Goal: Task Accomplishment & Management: Use online tool/utility

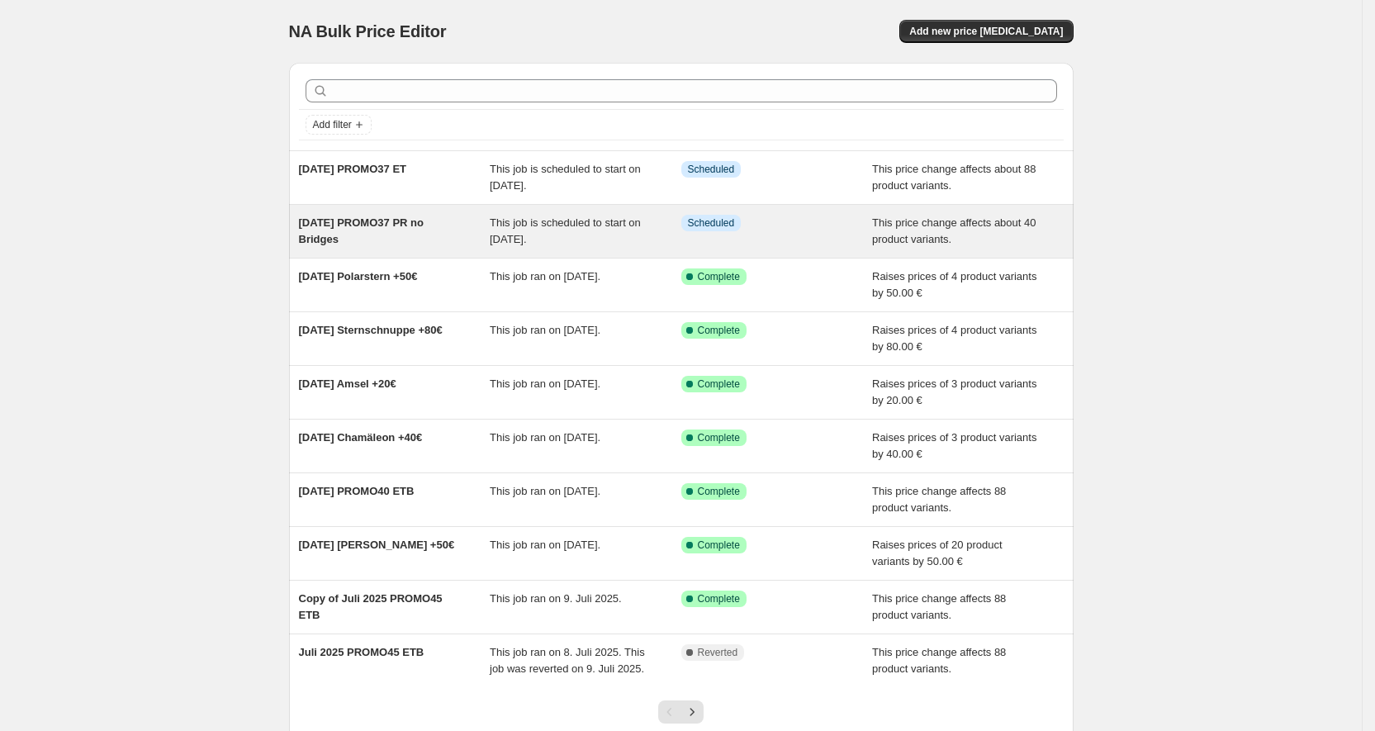
click at [397, 230] on div "[DATE] PROMO37 PR no Bridges" at bounding box center [395, 231] width 192 height 33
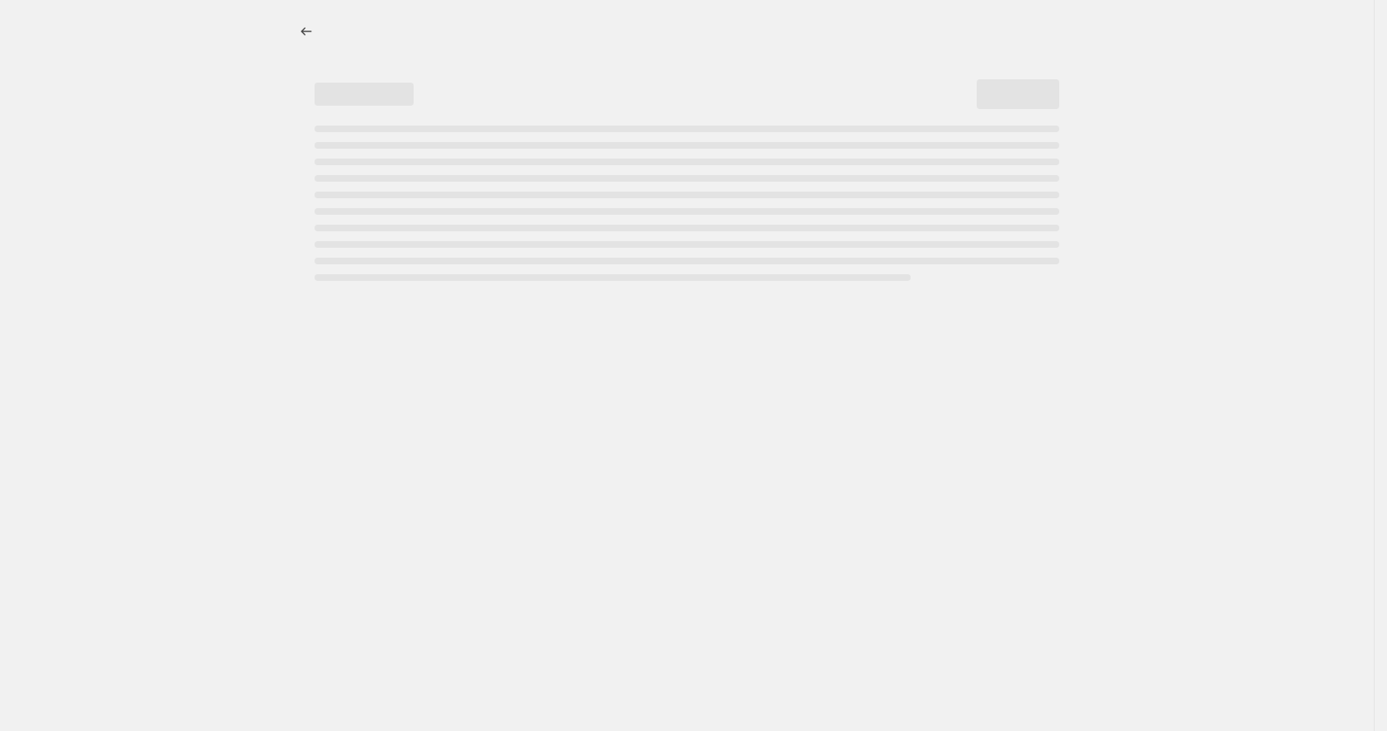
select select "pcap"
select select "no_change"
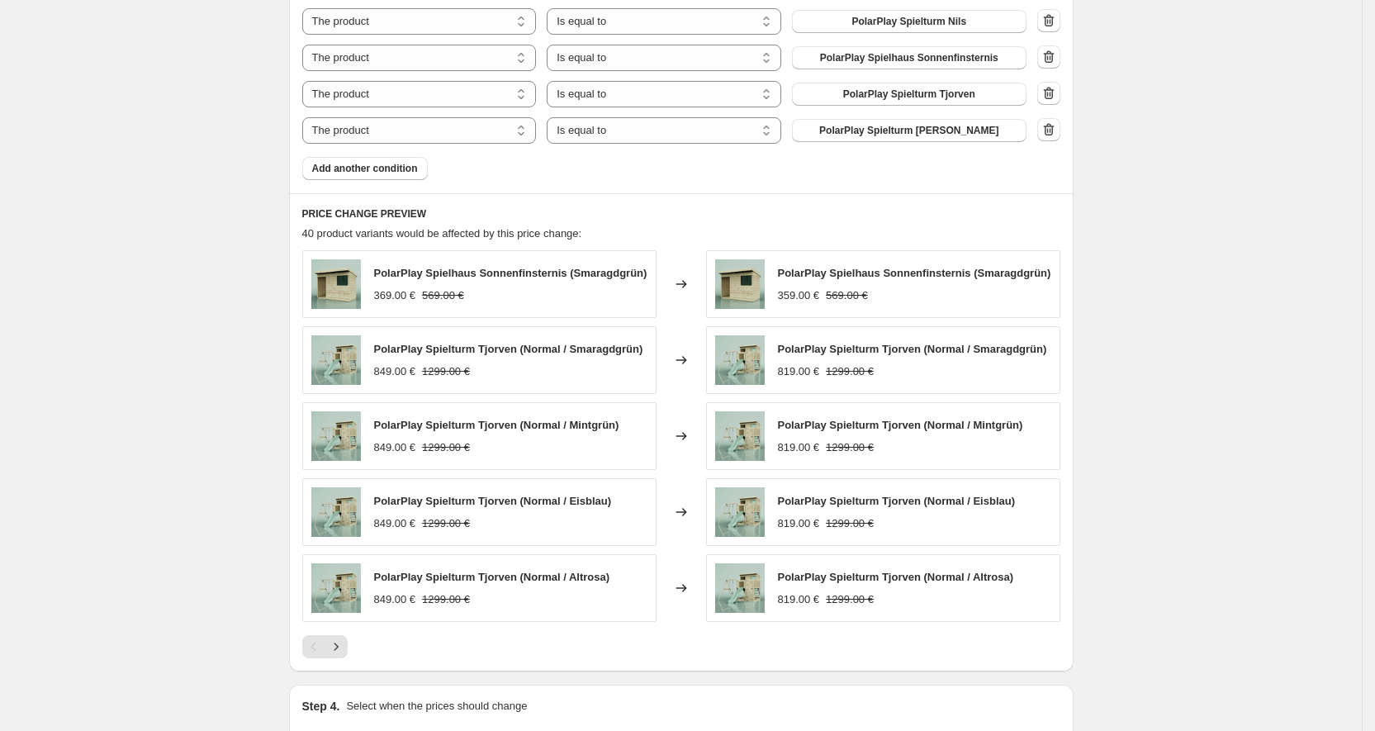
scroll to position [1341, 0]
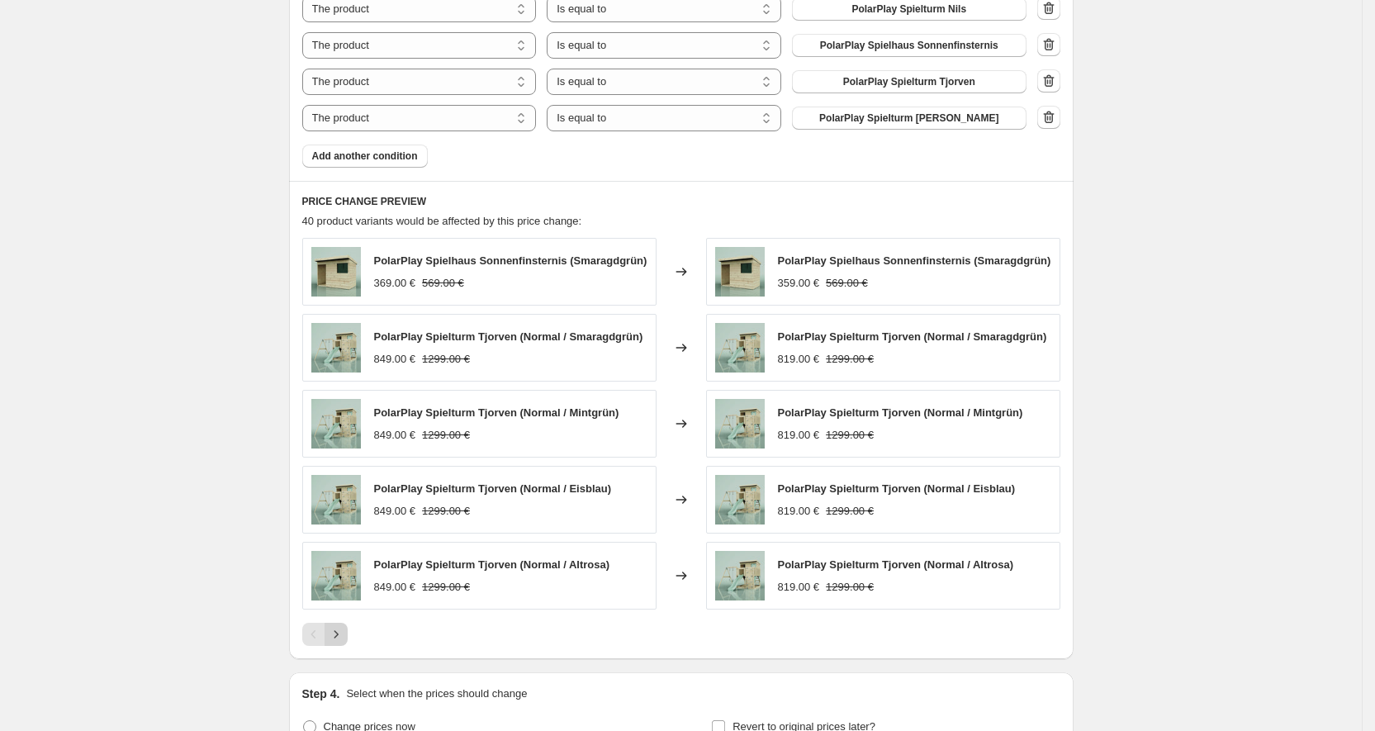
click at [344, 635] on icon "Next" at bounding box center [336, 634] width 17 height 17
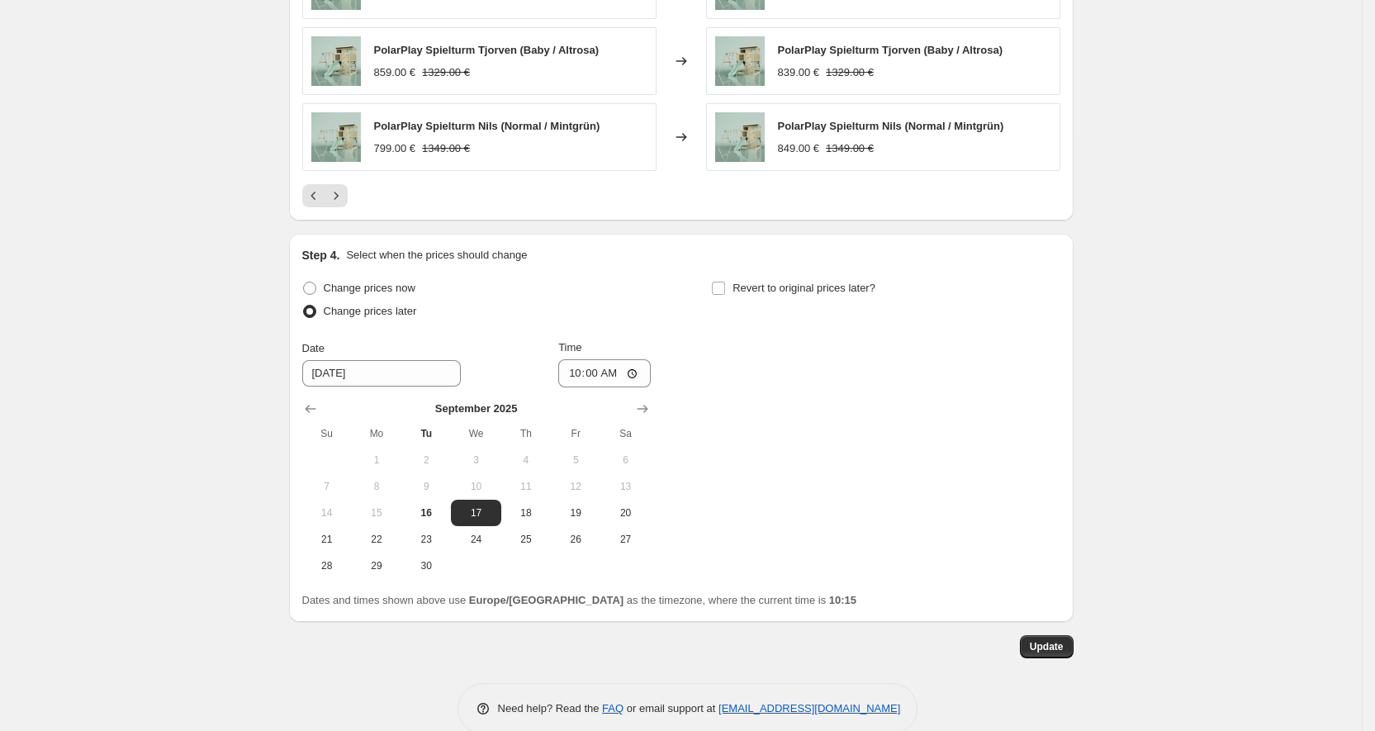
scroll to position [1809, 0]
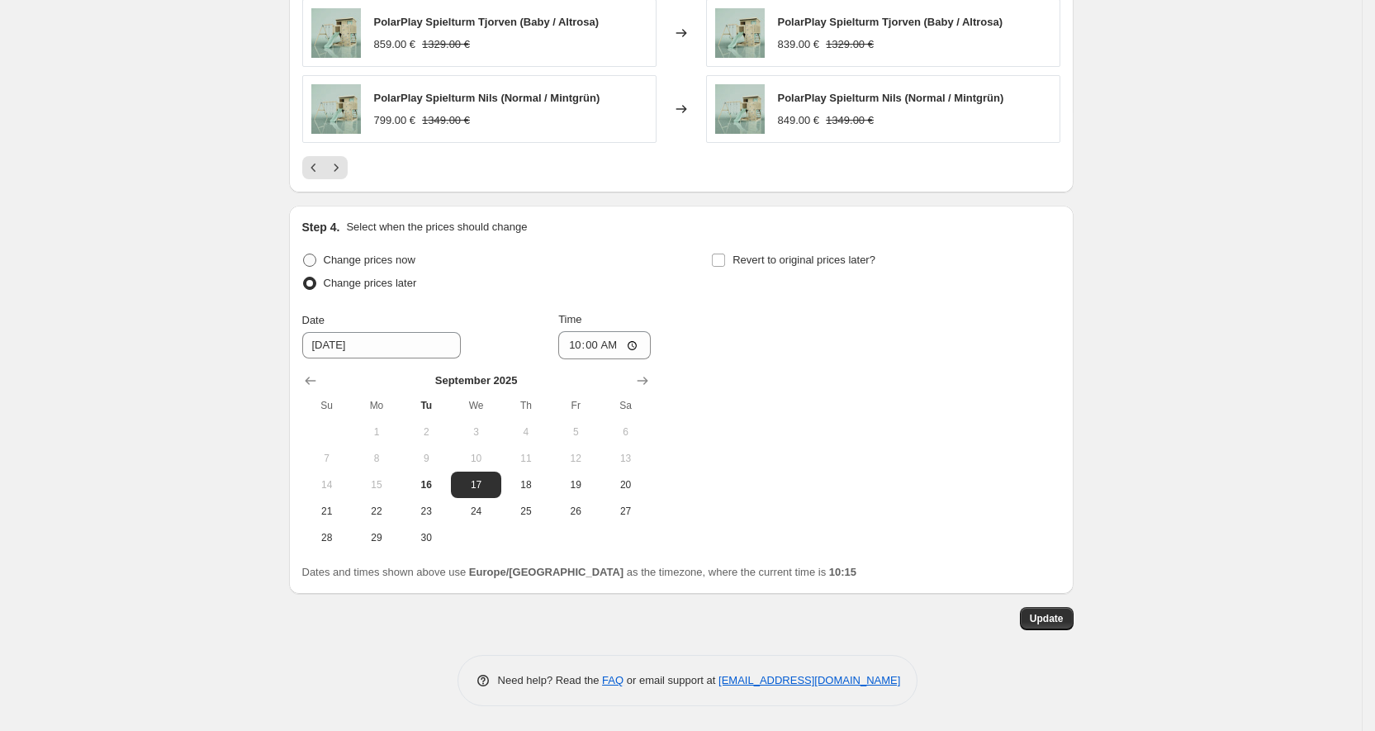
click at [409, 264] on span "Change prices now" at bounding box center [370, 259] width 92 height 12
click at [304, 254] on input "Change prices now" at bounding box center [303, 253] width 1 height 1
radio input "true"
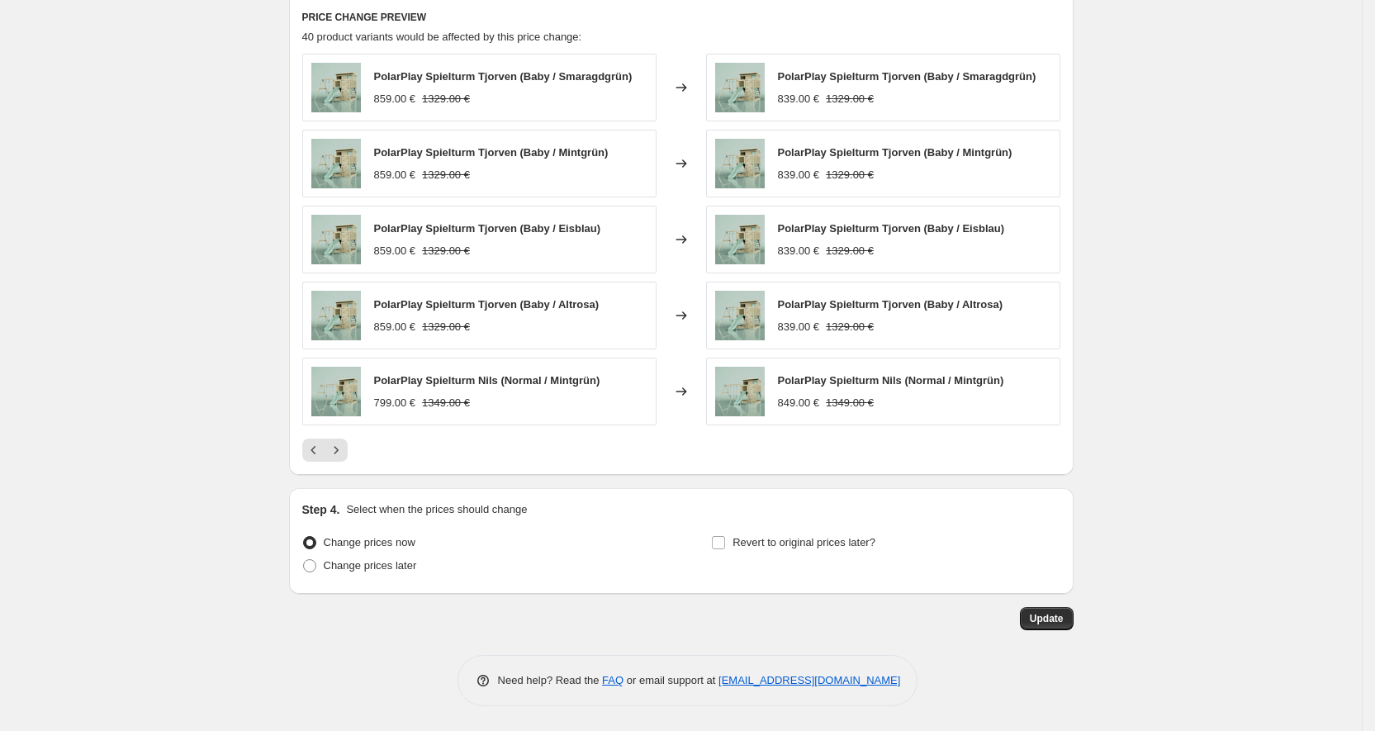
scroll to position [1527, 0]
click at [1070, 616] on button "Update" at bounding box center [1047, 618] width 54 height 23
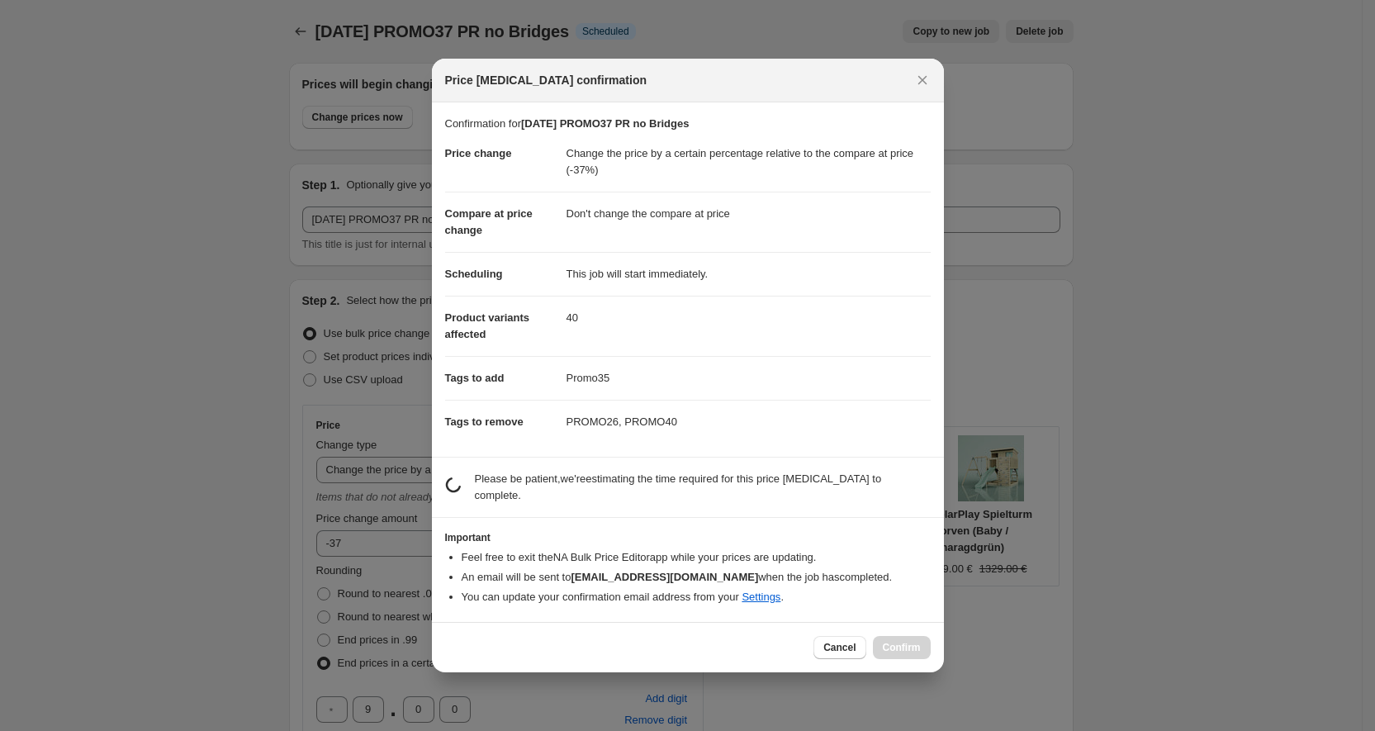
scroll to position [0, 0]
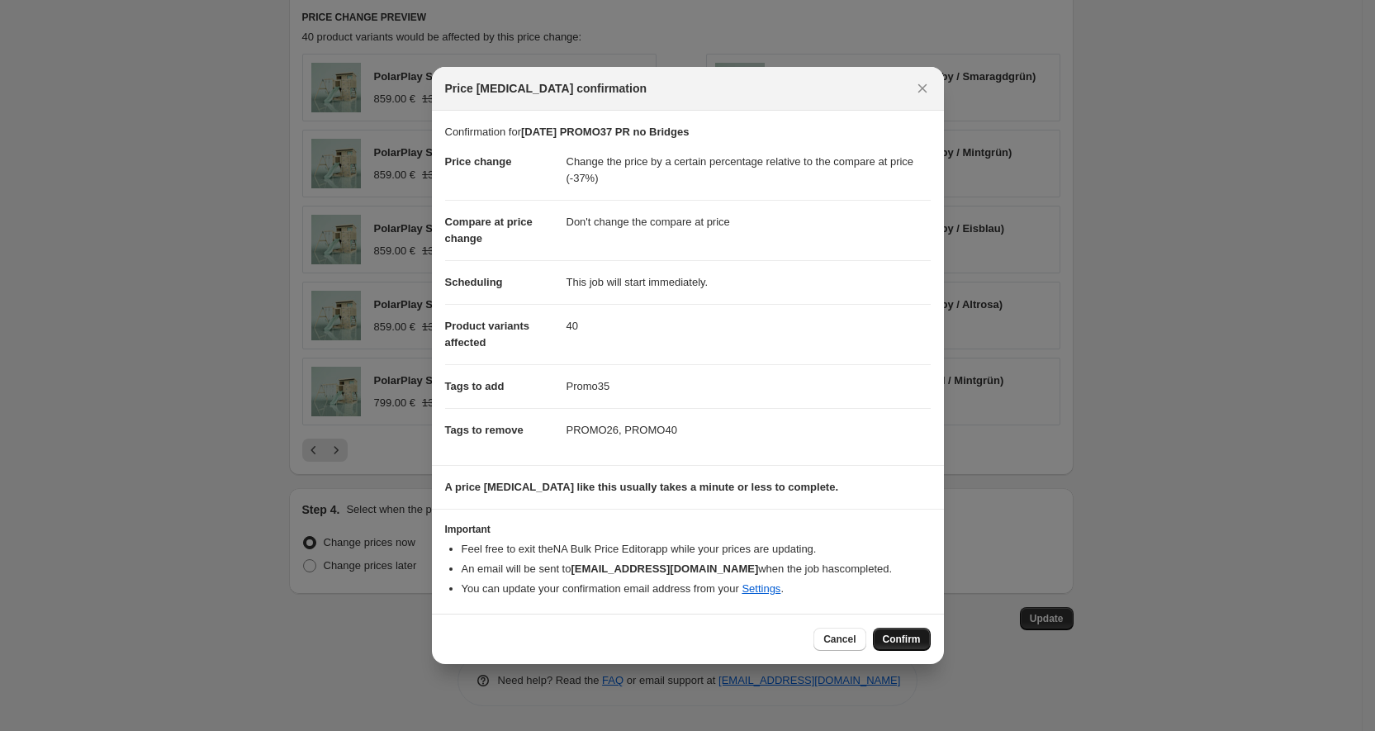
click at [892, 641] on span "Confirm" at bounding box center [902, 638] width 38 height 13
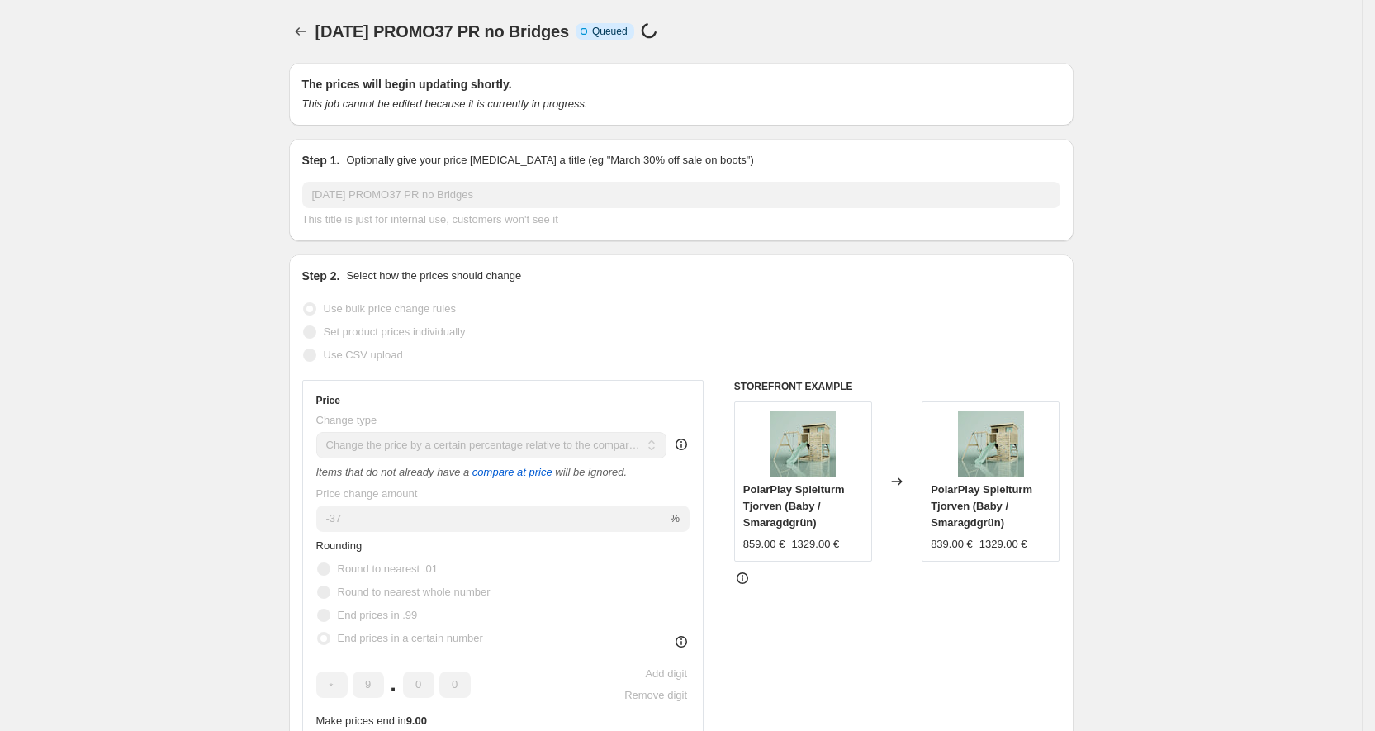
scroll to position [1465, 0]
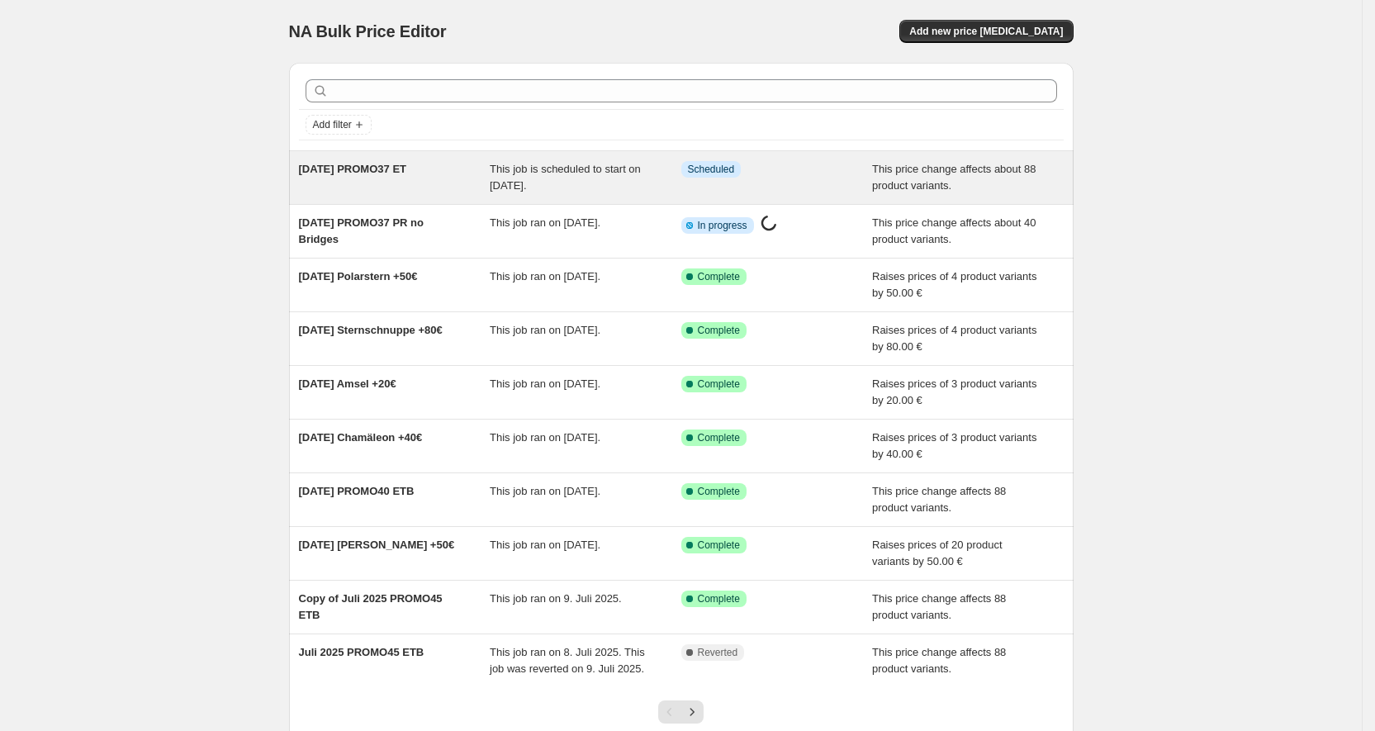
click at [386, 177] on div "[DATE] PROMO37 ET" at bounding box center [395, 177] width 192 height 33
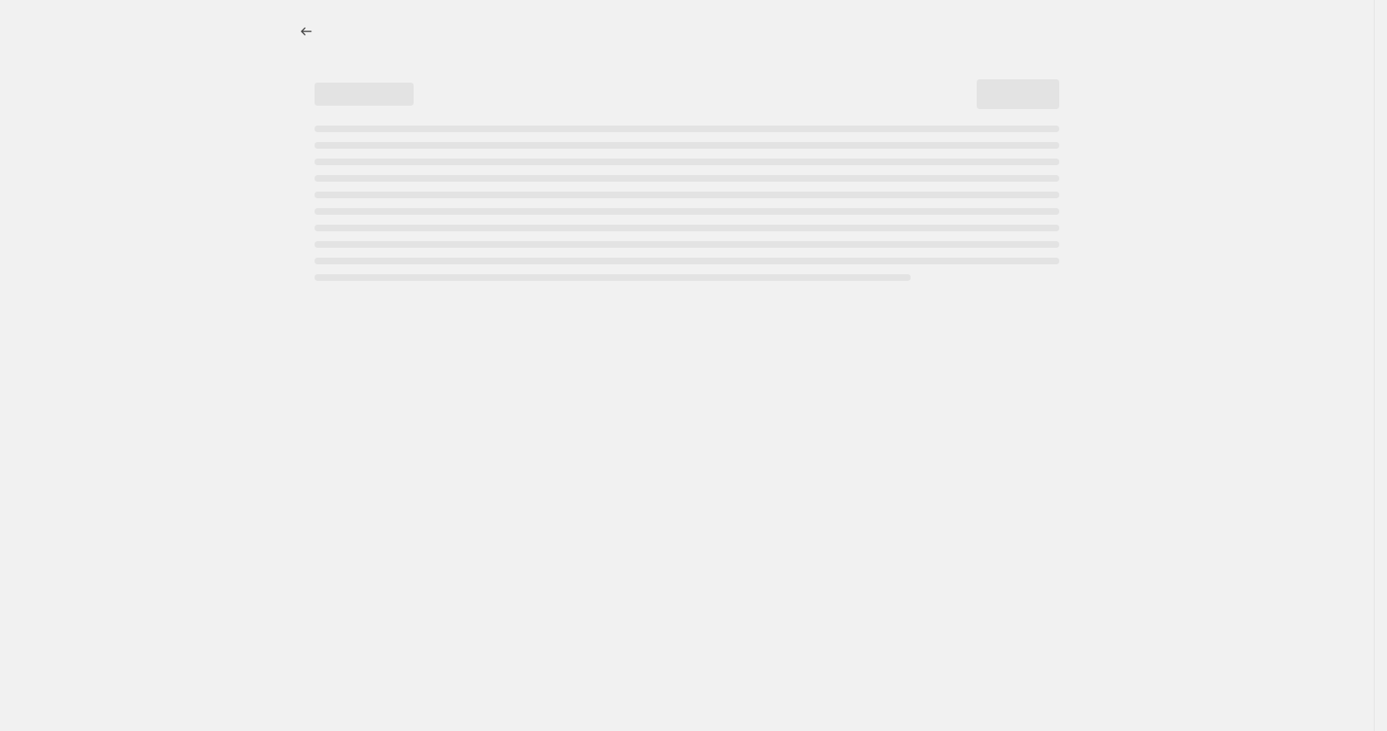
select select "pcap"
select select "no_change"
select select "tag"
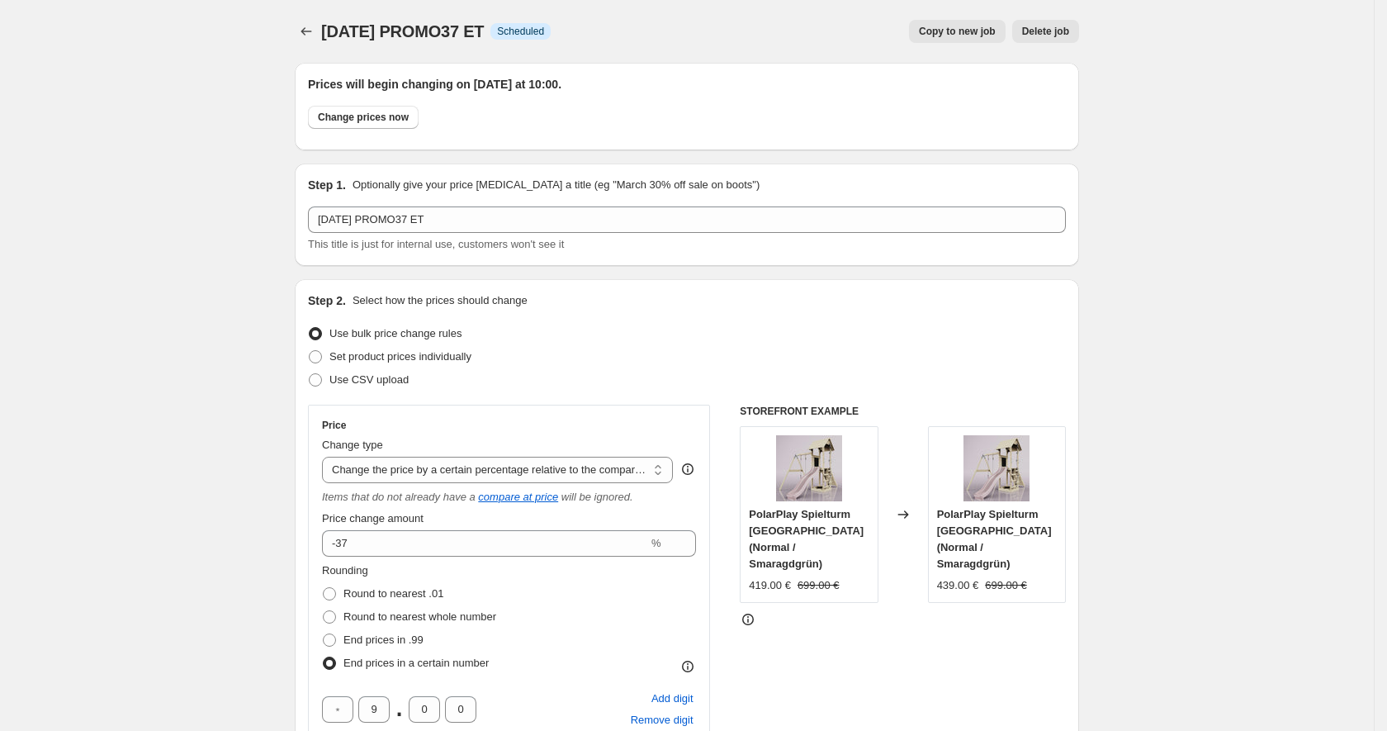
select select "pcap"
select select "no_change"
select select "tag"
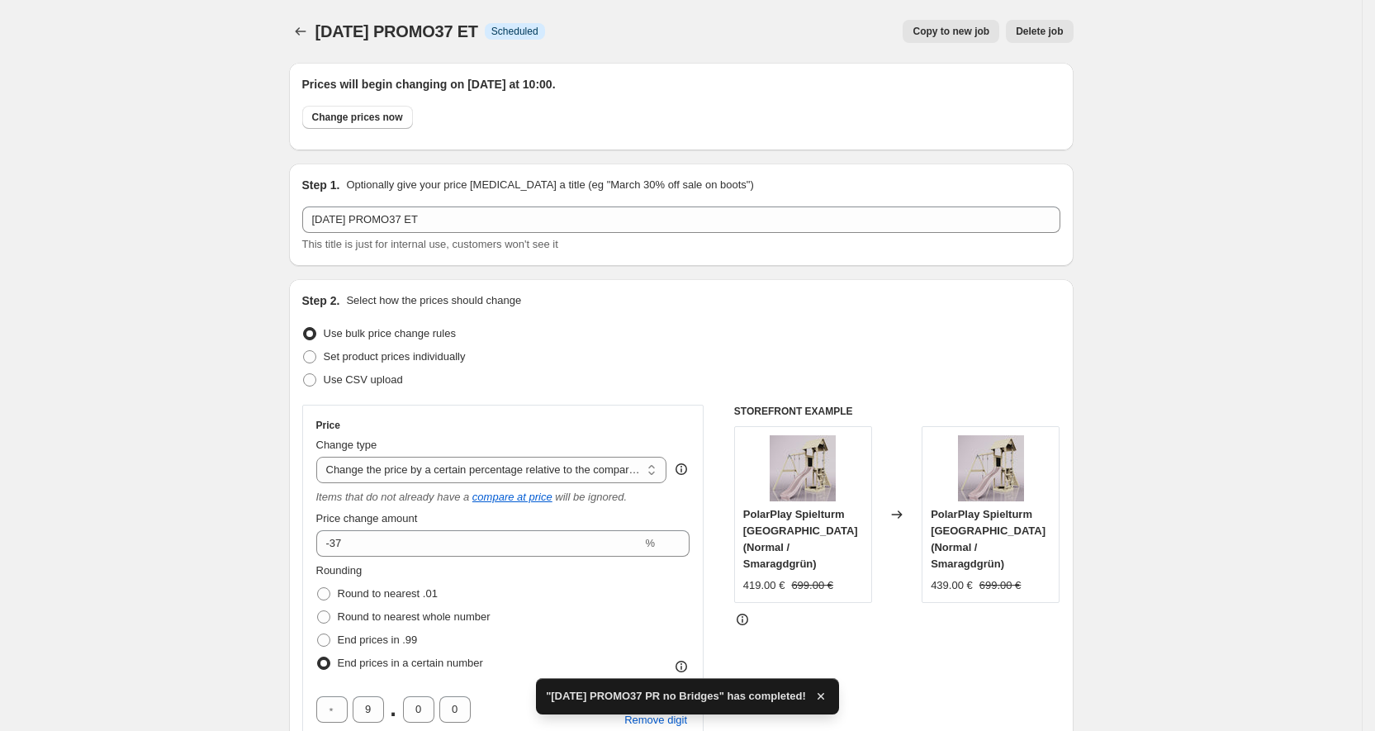
drag, startPoint x: 1379, startPoint y: 134, endPoint x: 1386, endPoint y: 220, distance: 87.0
click at [1374, 220] on html "Home Settings Plans Skip to content [DATE] PROMO37 ET. This page is ready [DATE…" at bounding box center [687, 365] width 1375 height 731
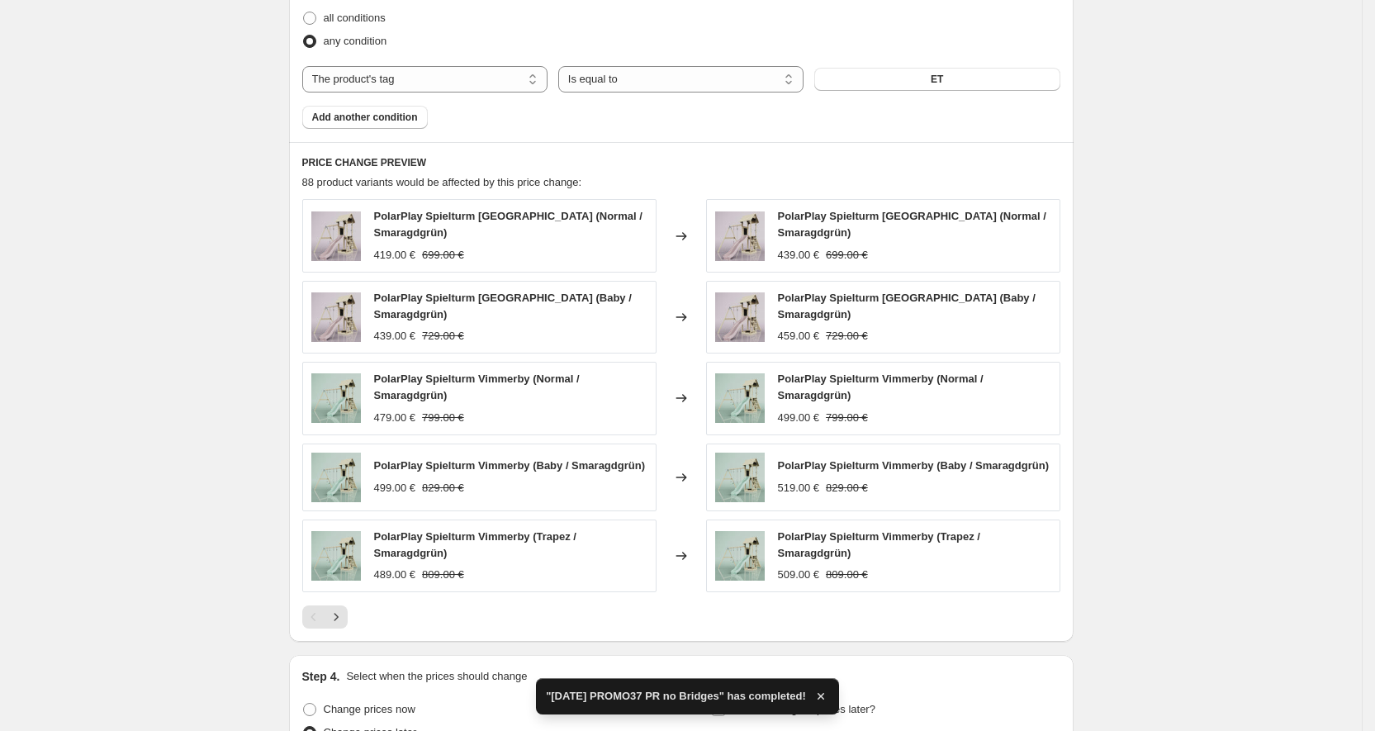
scroll to position [1271, 0]
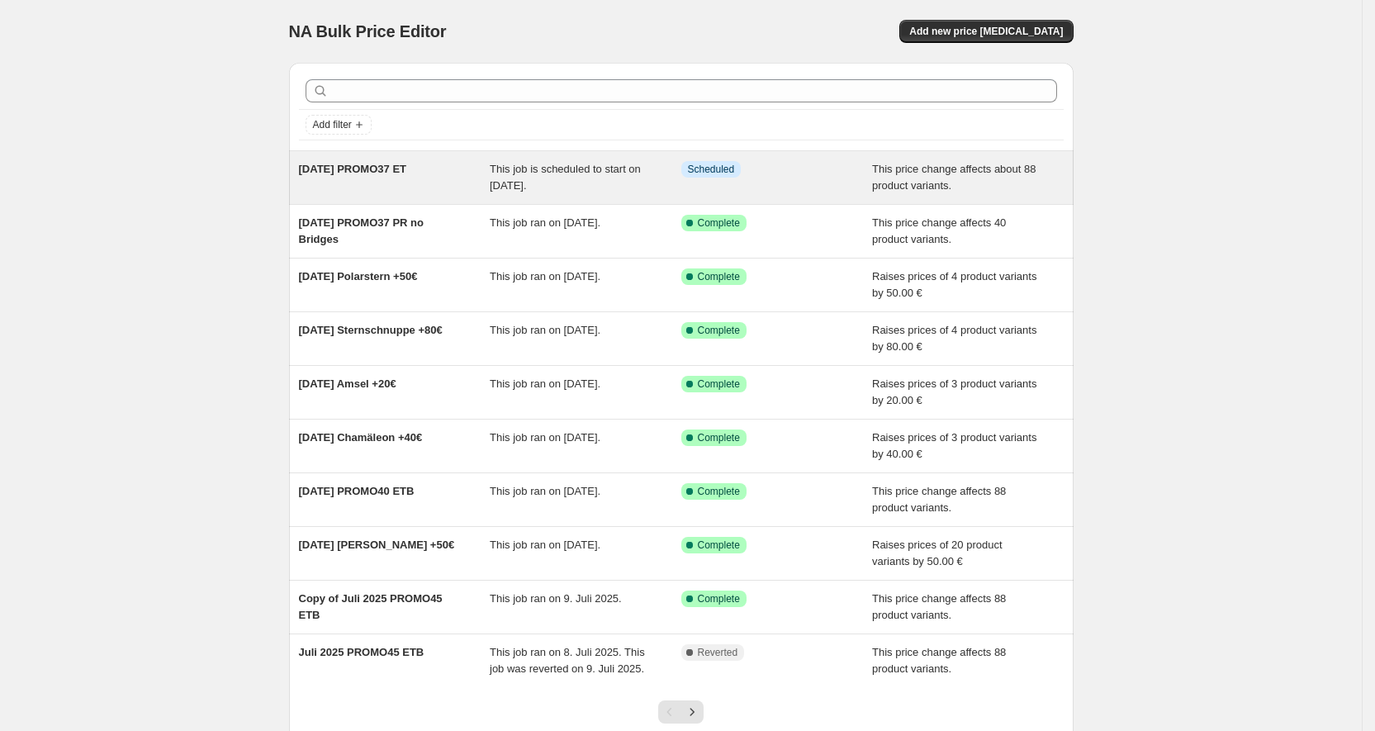
click at [353, 179] on div "[DATE] PROMO37 ET" at bounding box center [395, 177] width 192 height 33
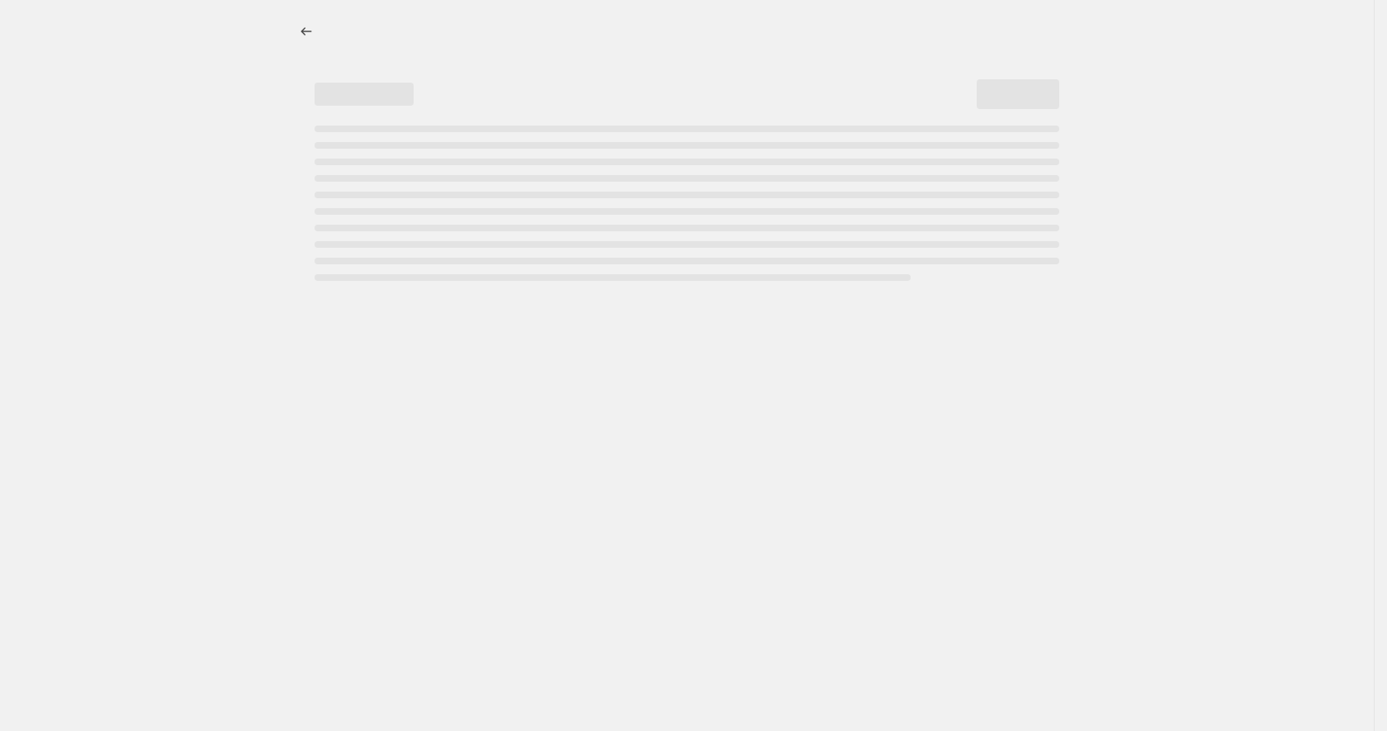
select select "pcap"
select select "no_change"
select select "tag"
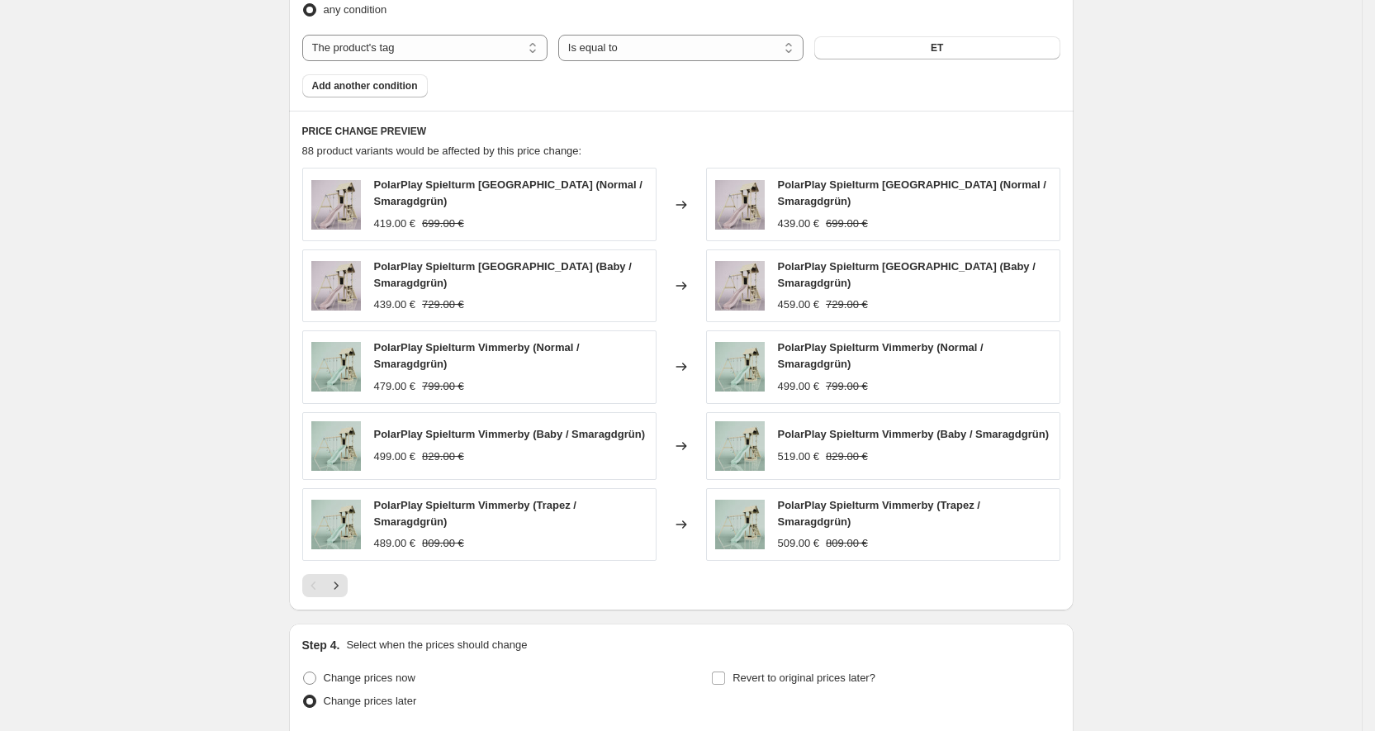
scroll to position [1309, 0]
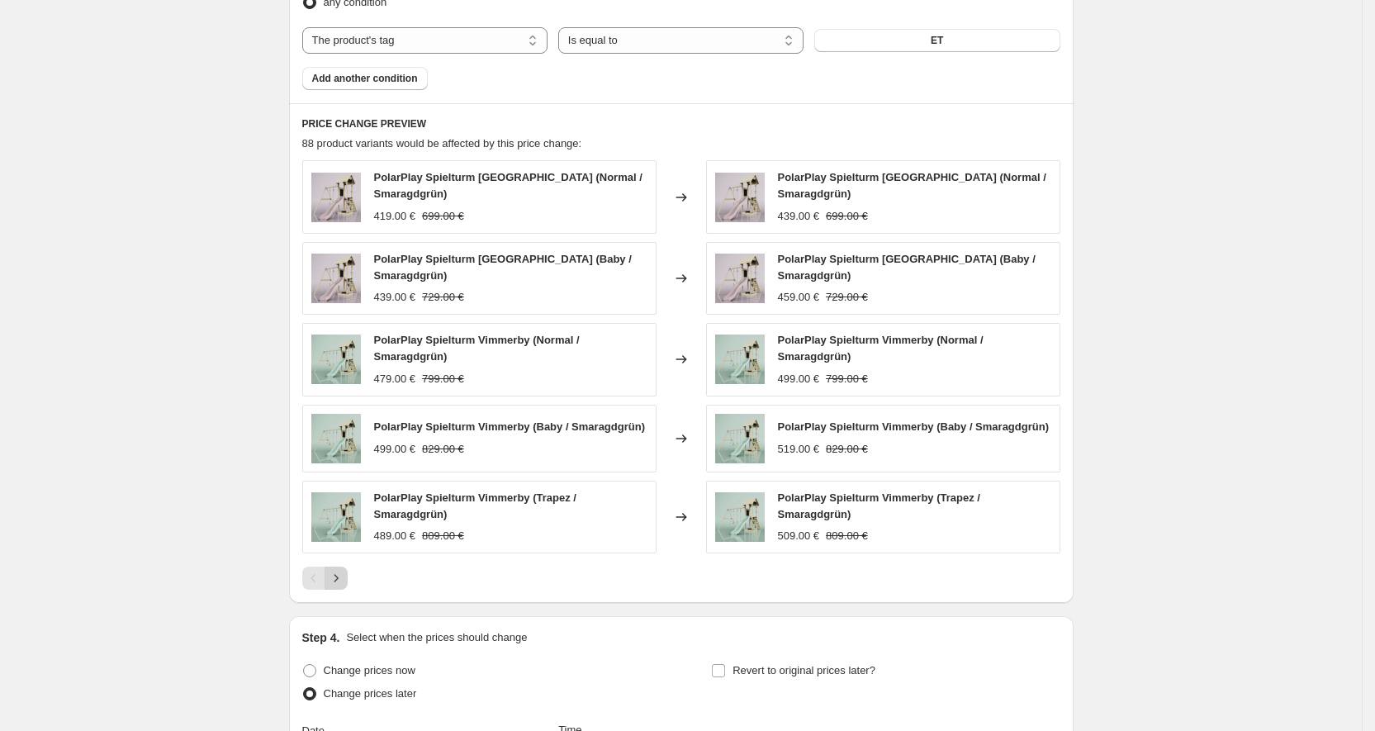
click at [344, 575] on icon "Next" at bounding box center [336, 578] width 17 height 17
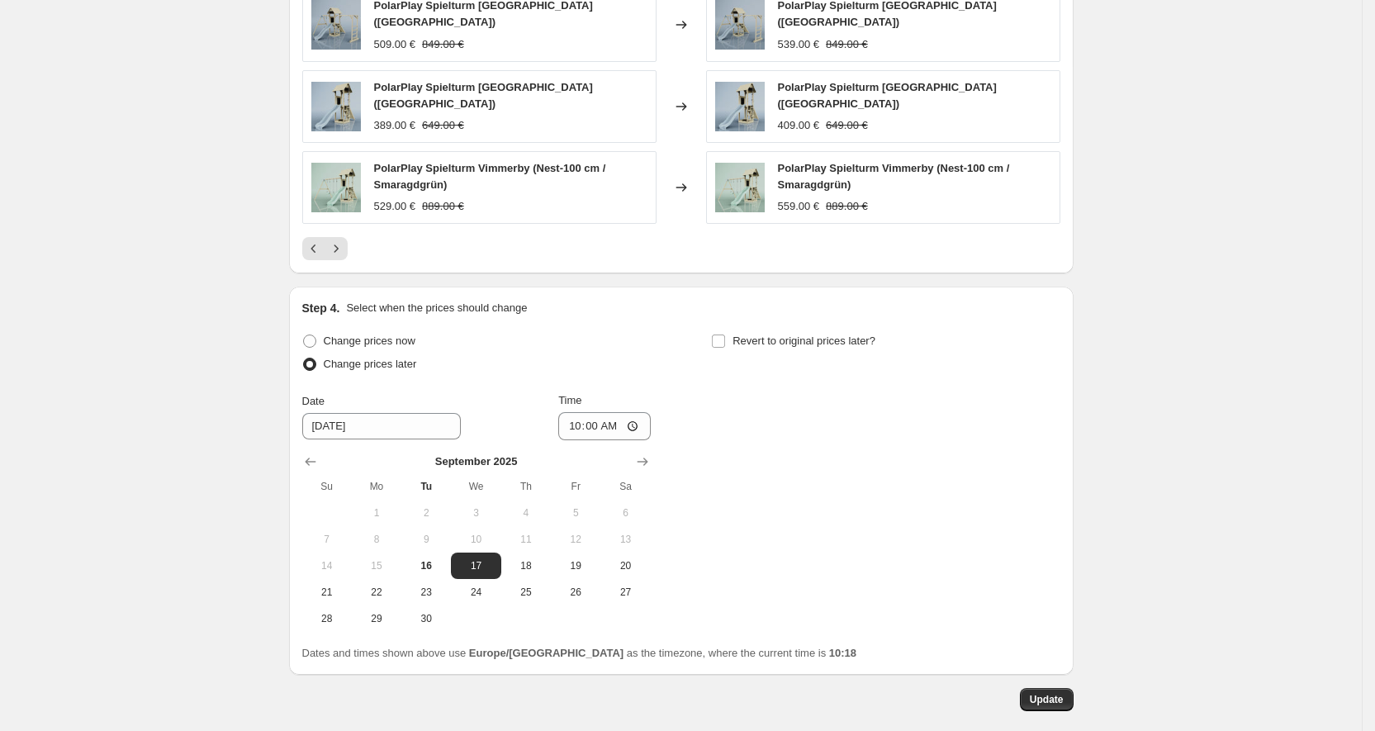
scroll to position [1710, 0]
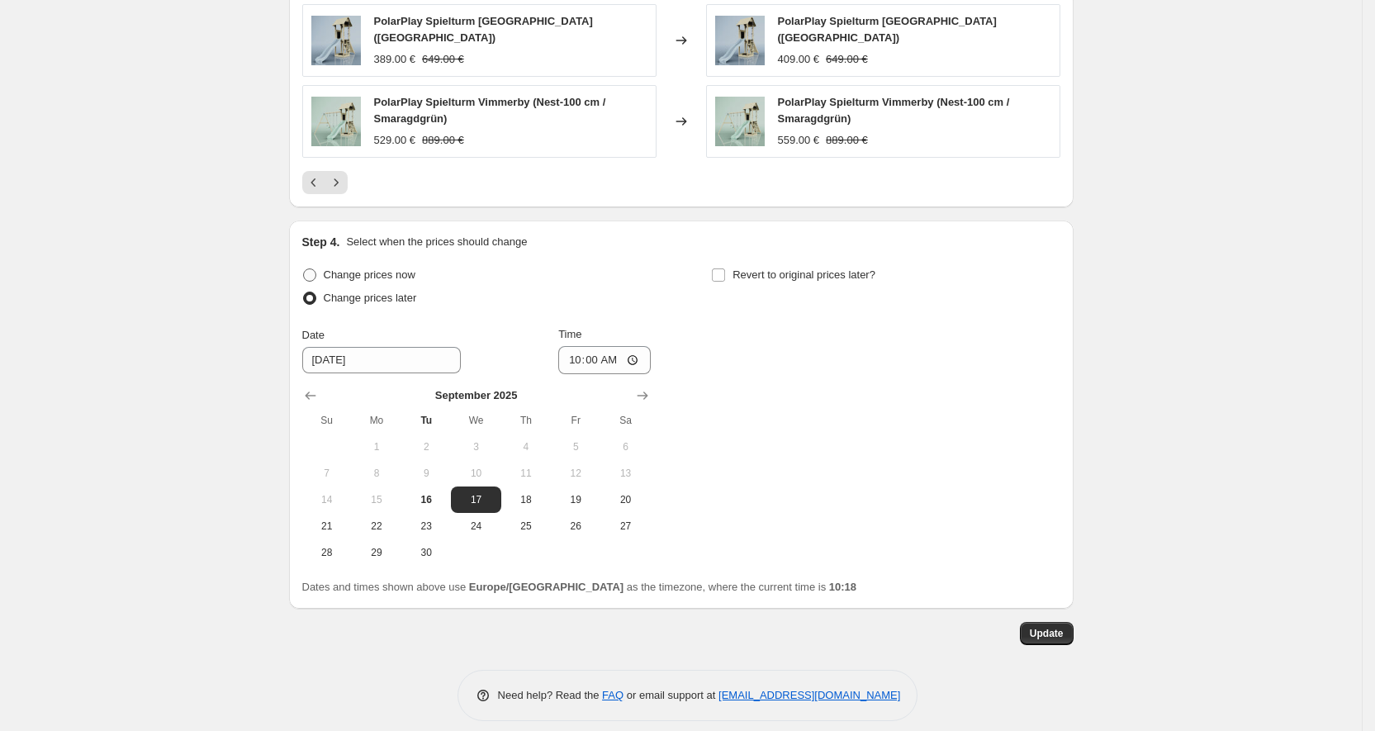
click at [412, 268] on span "Change prices now" at bounding box center [370, 274] width 92 height 12
click at [304, 268] on input "Change prices now" at bounding box center [303, 268] width 1 height 1
radio input "true"
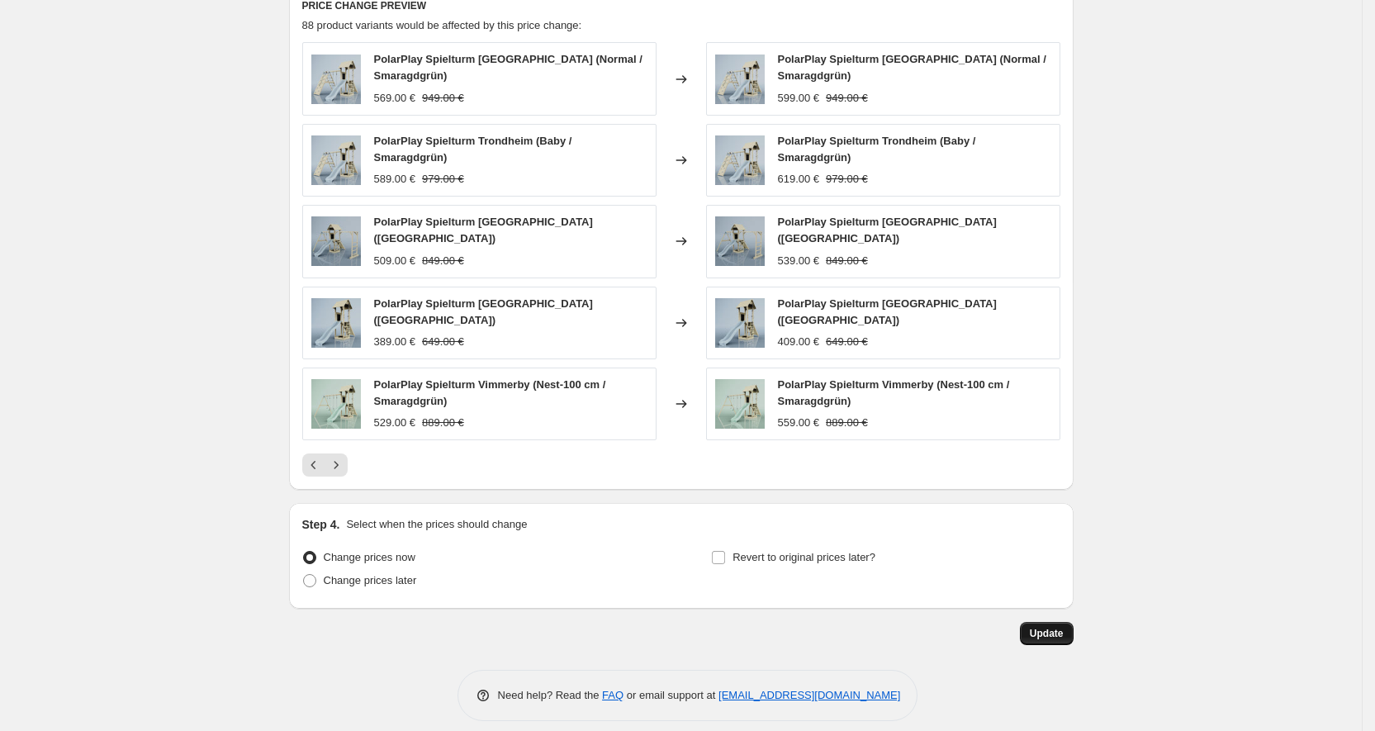
click at [1053, 627] on span "Update" at bounding box center [1047, 633] width 34 height 13
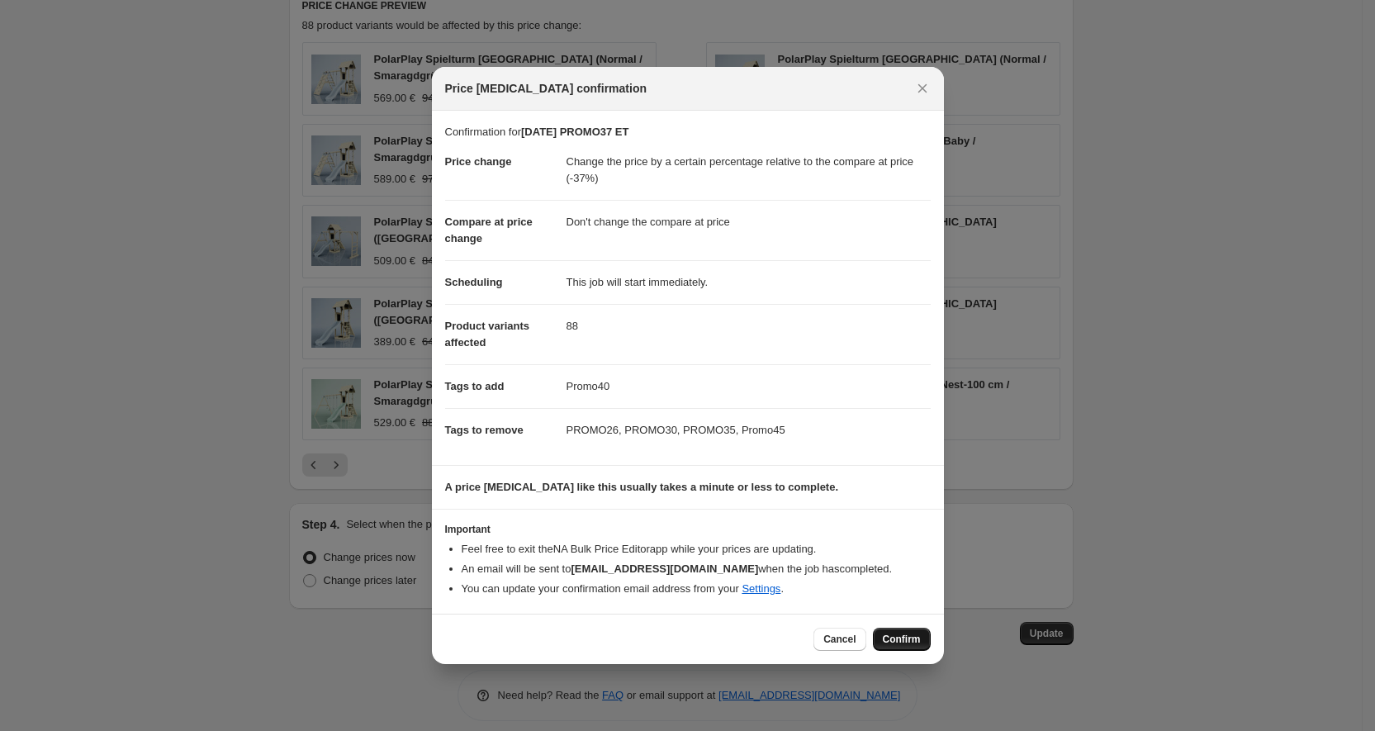
click at [903, 644] on span "Confirm" at bounding box center [902, 638] width 38 height 13
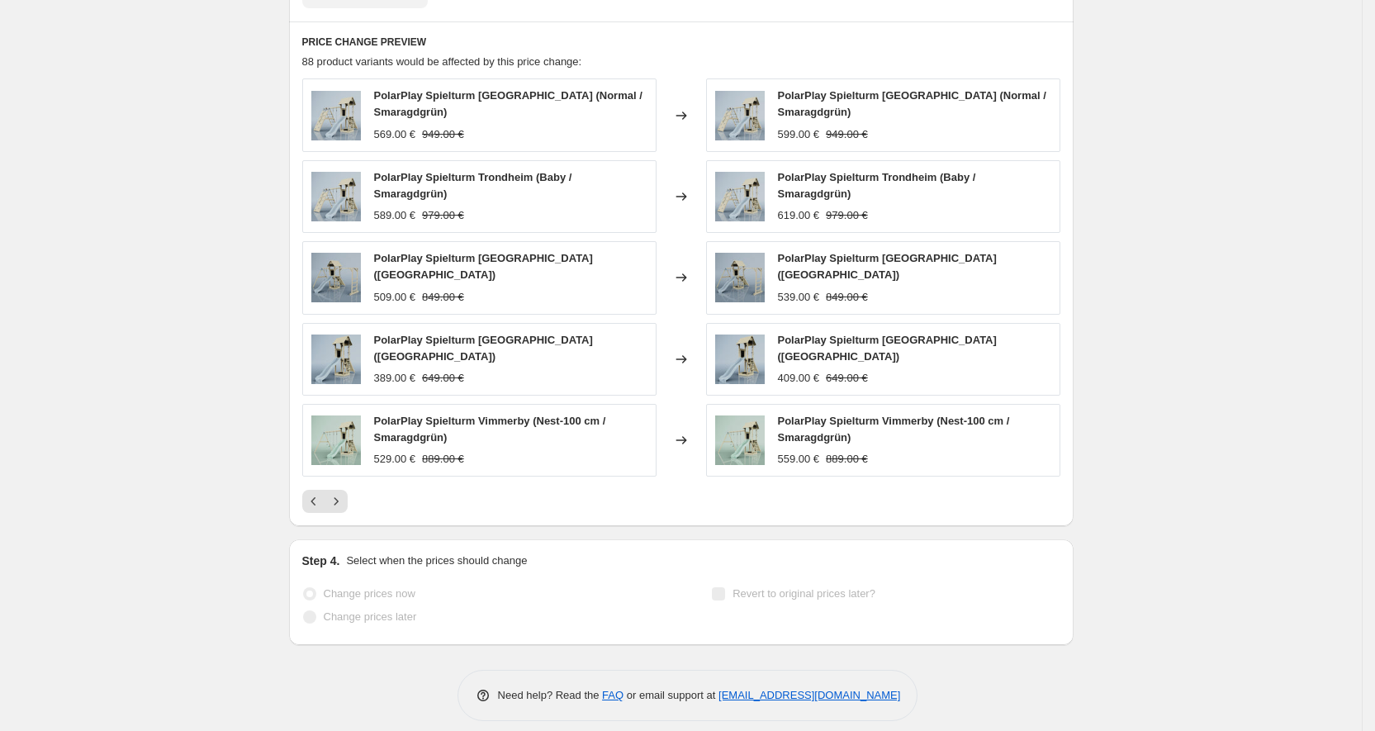
scroll to position [1409, 0]
select select "pcap"
select select "no_change"
select select "tag"
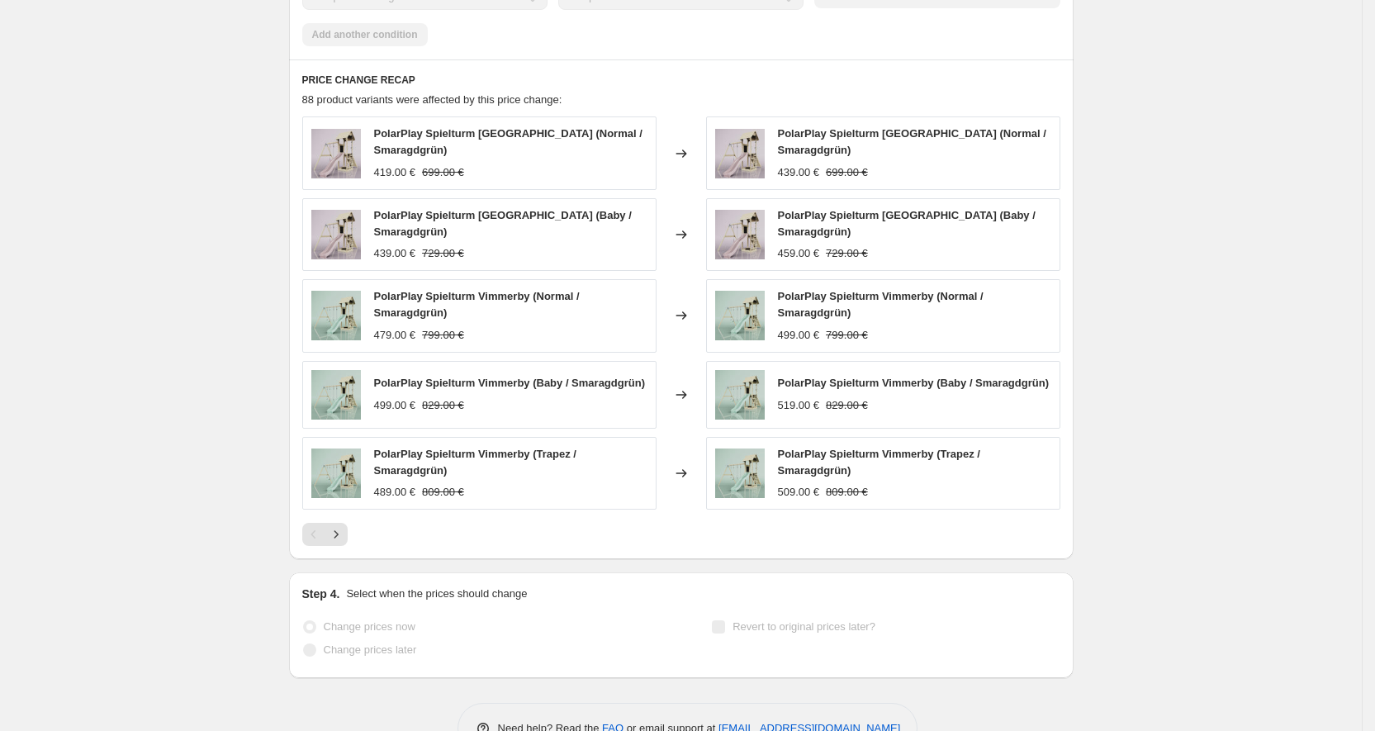
scroll to position [0, 0]
